Goal: Book appointment/travel/reservation

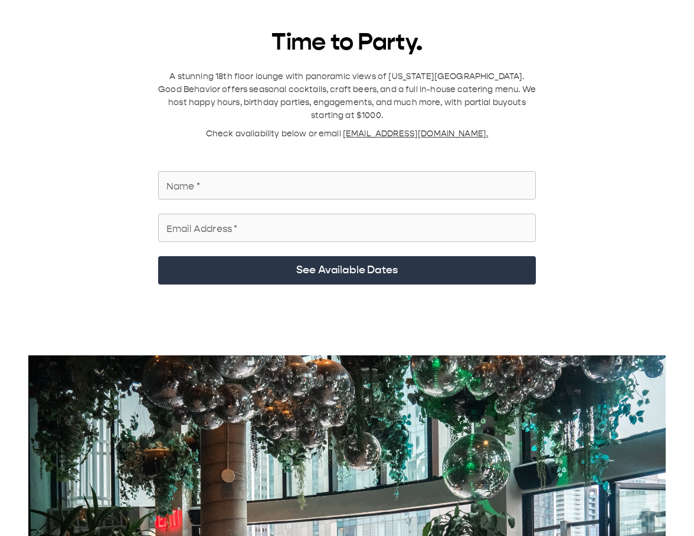
click at [271, 169] on input "Name   *" at bounding box center [347, 185] width 378 height 33
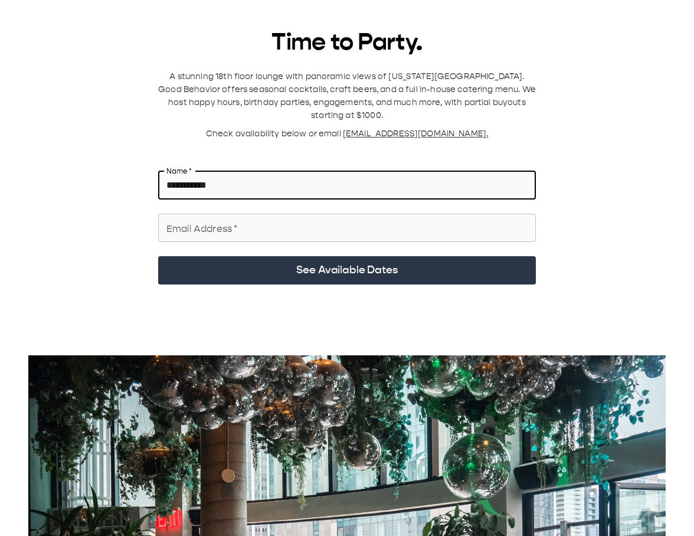
type input "**********"
click at [237, 222] on div "Email Address   * Email Address   *" at bounding box center [347, 228] width 378 height 28
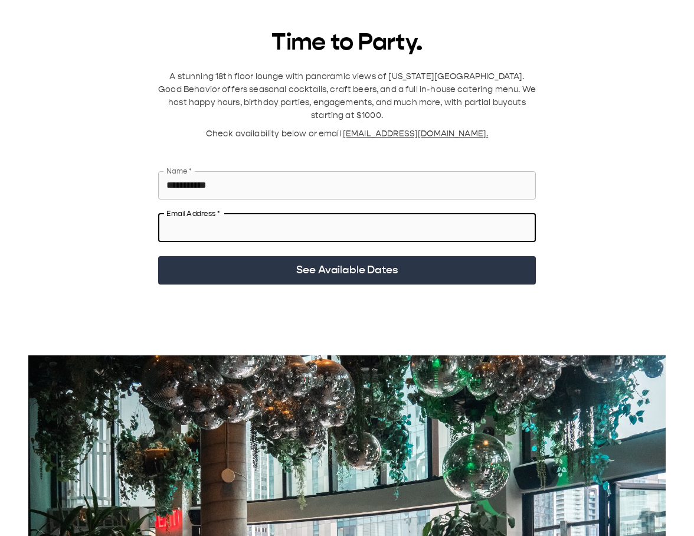
type input "**********"
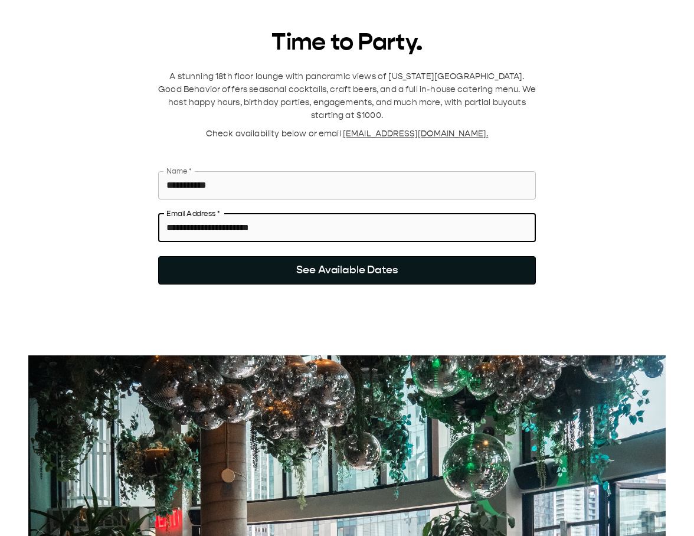
click at [302, 262] on button "See Available Dates" at bounding box center [347, 270] width 378 height 28
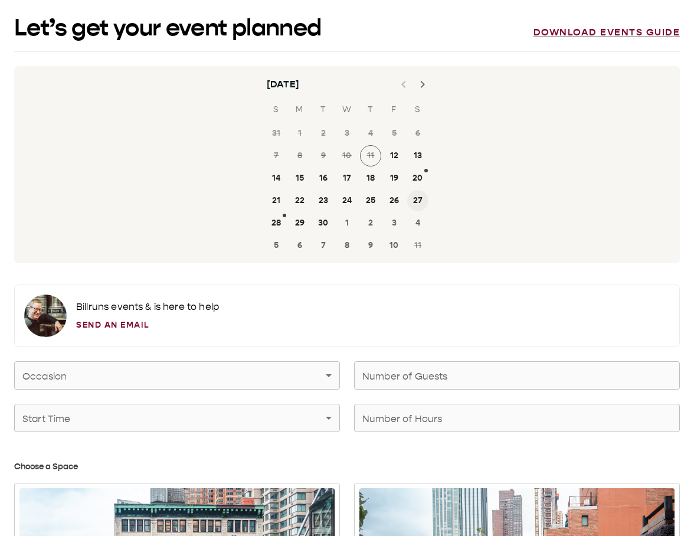
click at [413, 198] on button "27" at bounding box center [417, 200] width 21 height 21
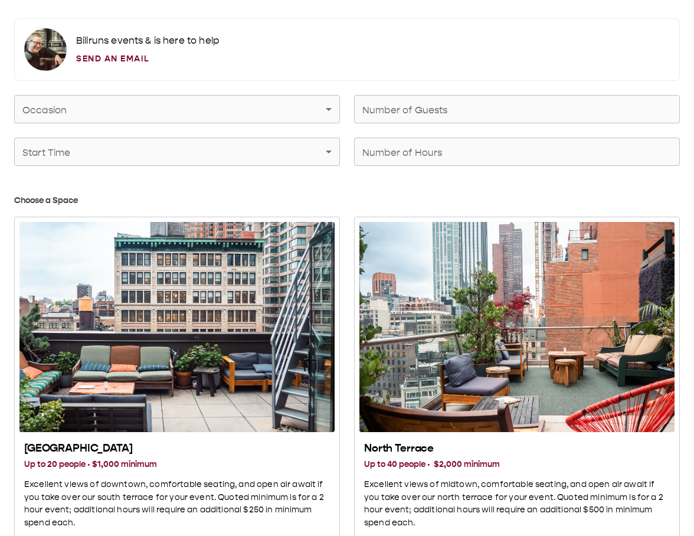
scroll to position [267, 0]
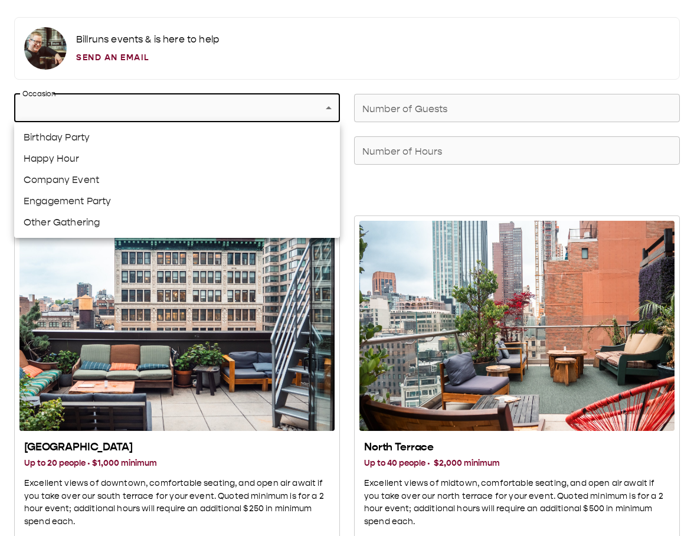
click at [79, 141] on li "Birthday Party" at bounding box center [177, 137] width 326 height 21
type input "**********"
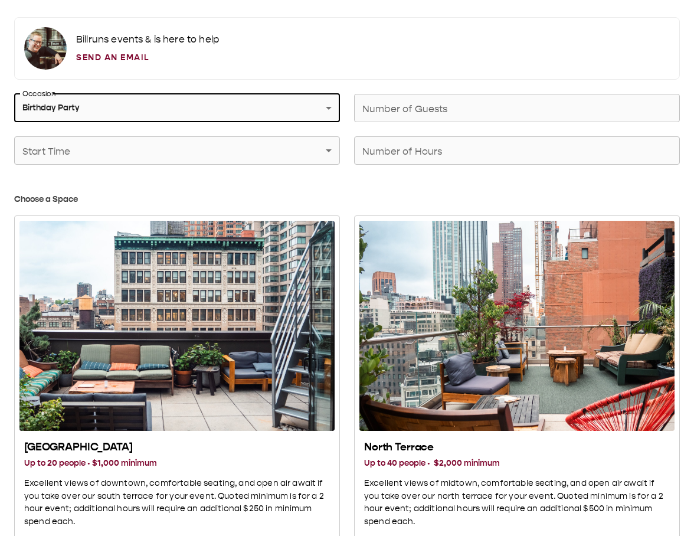
click at [422, 109] on div "Number of Guests Number of Guests" at bounding box center [517, 108] width 326 height 28
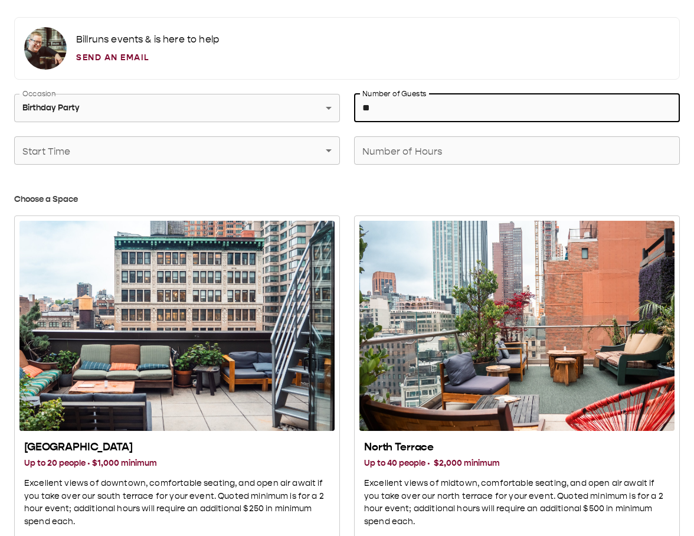
type input "**"
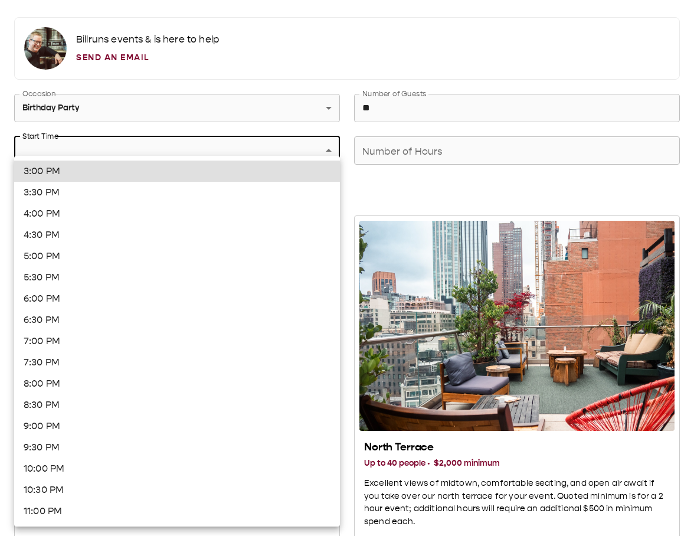
click at [158, 305] on li "6:00 PM" at bounding box center [177, 298] width 326 height 21
type input "*******"
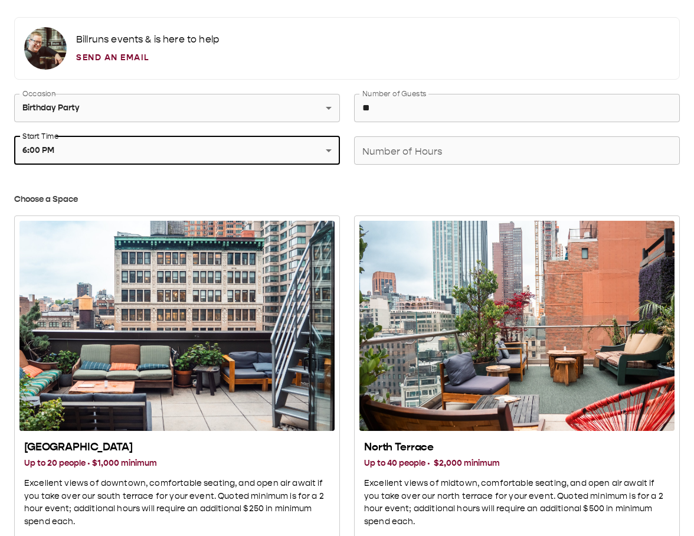
click at [451, 159] on input "Number of Hours" at bounding box center [517, 150] width 326 height 33
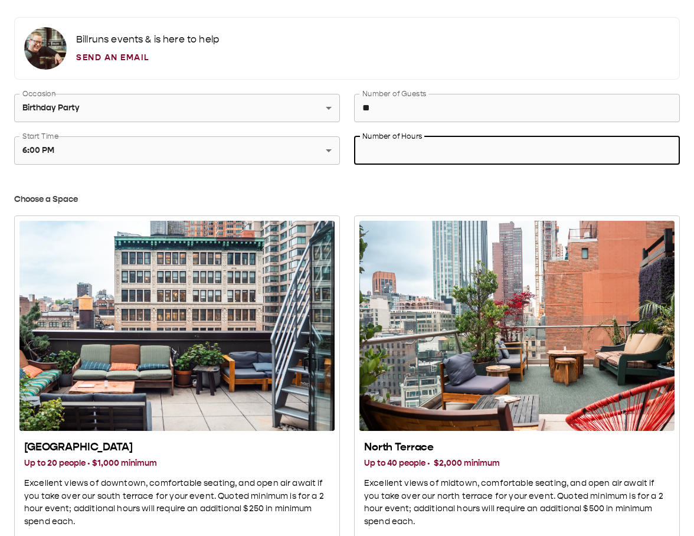
type input "*"
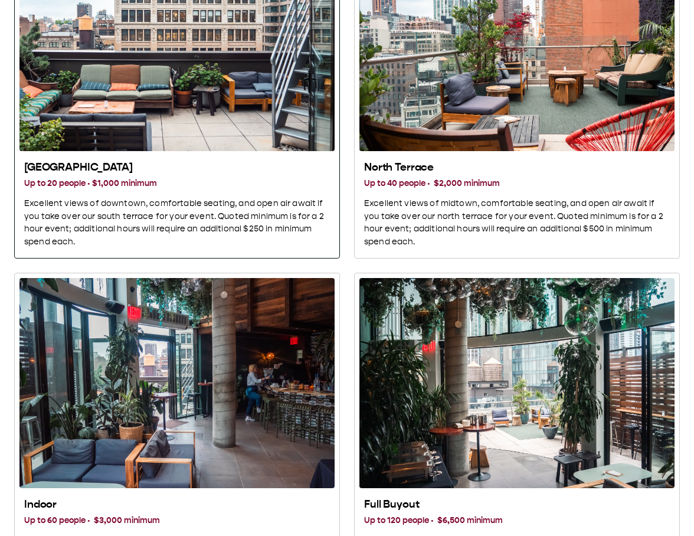
scroll to position [556, 0]
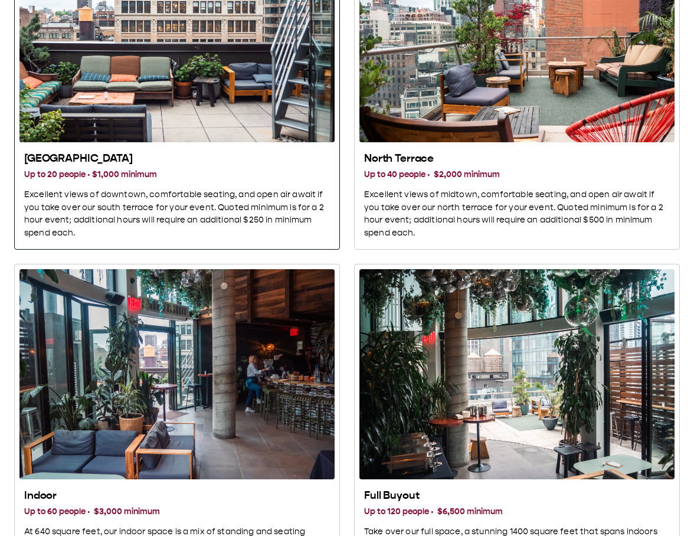
click at [252, 93] on div "South Terrace" at bounding box center [176, 37] width 315 height 210
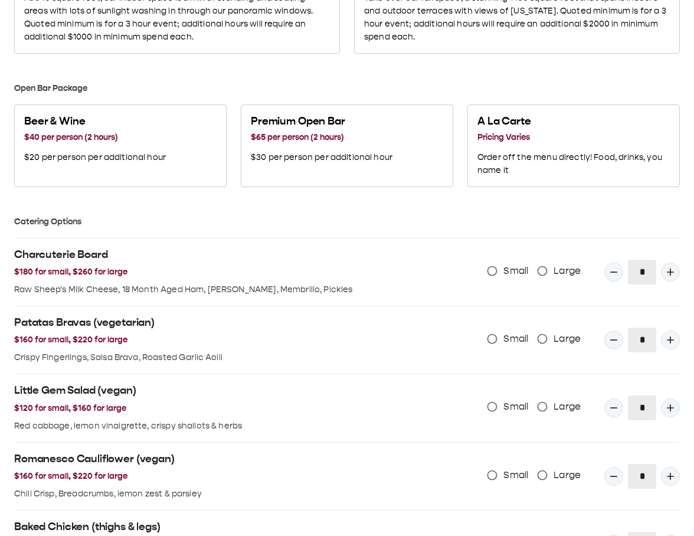
scroll to position [1154, 0]
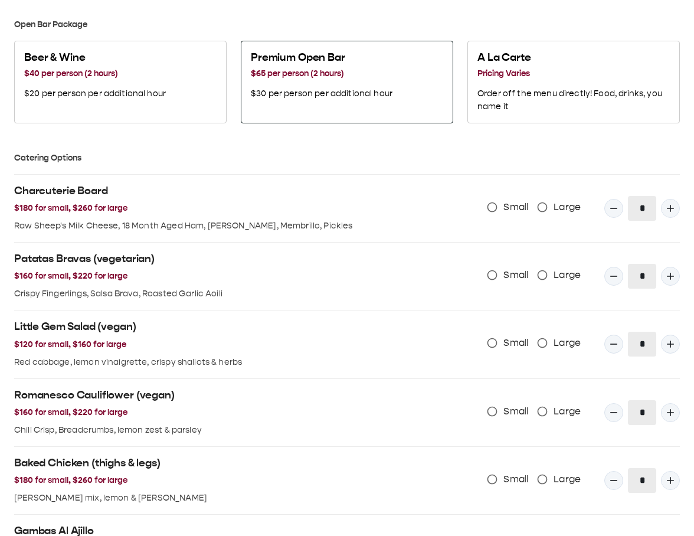
click at [304, 101] on div "Premium Open Bar $65 per person (2 hours) $30 per person per additional hour" at bounding box center [321, 75] width 151 height 59
click at [666, 274] on icon "Quantity Input" at bounding box center [671, 276] width 12 height 12
type input "*"
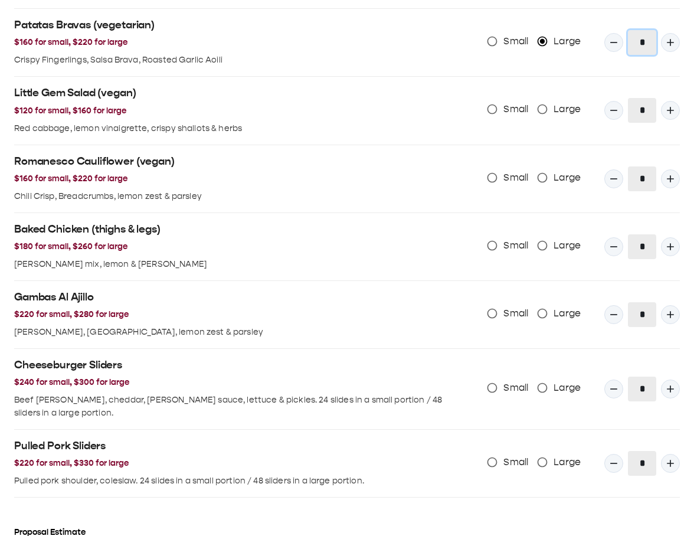
scroll to position [1402, 0]
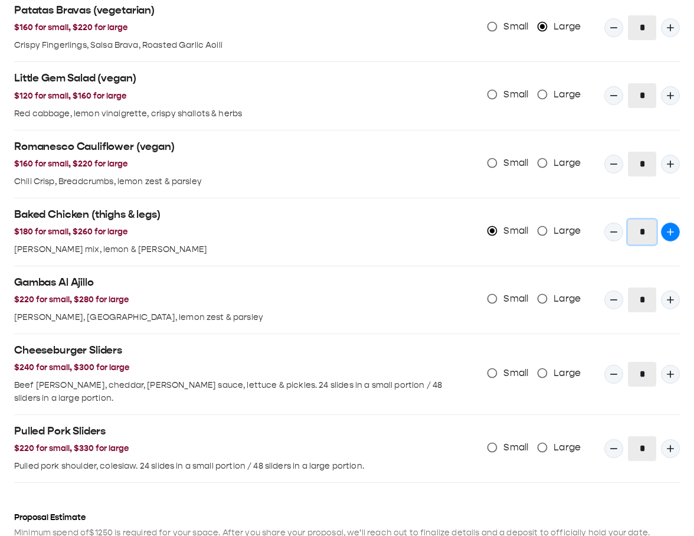
click at [666, 232] on icon "Quantity Input" at bounding box center [671, 232] width 12 height 12
type input "*"
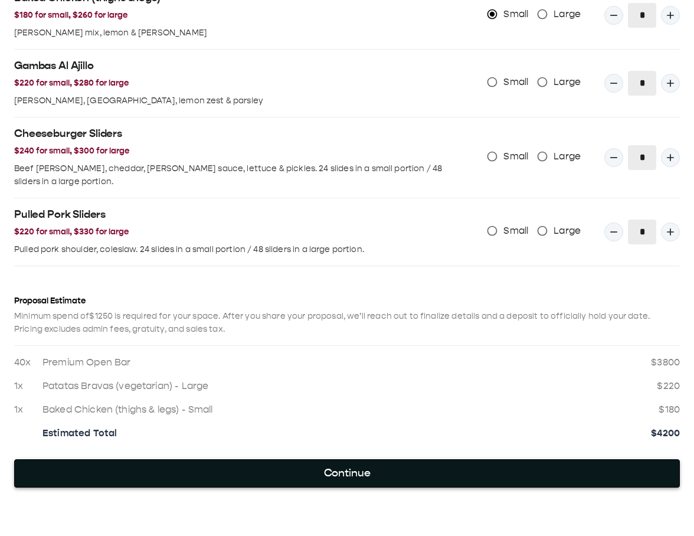
click at [342, 463] on button "Continue" at bounding box center [347, 473] width 666 height 28
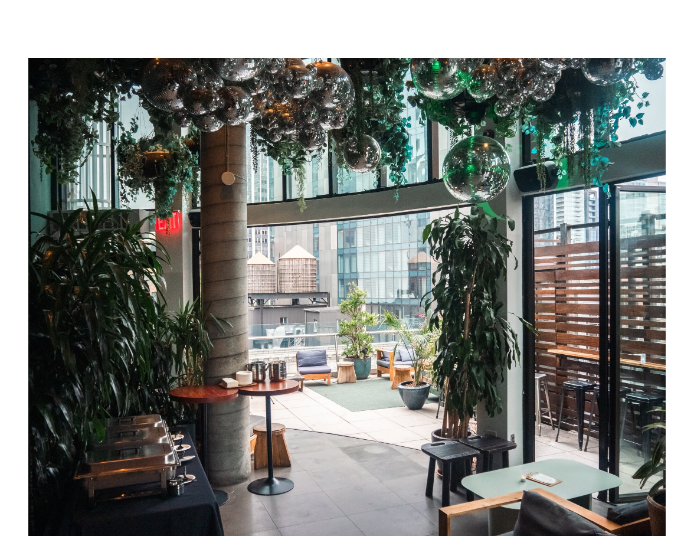
scroll to position [0, 0]
